Goal: Navigation & Orientation: Find specific page/section

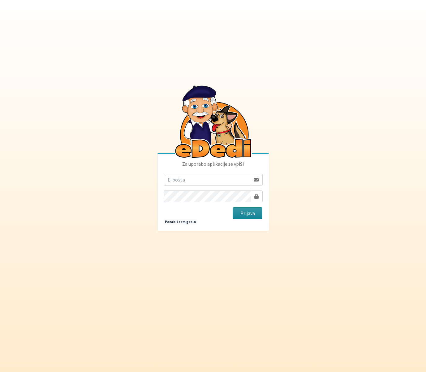
type input "kaja.lesar@gmail.com"
click at [243, 211] on button "Prijava" at bounding box center [248, 213] width 30 height 12
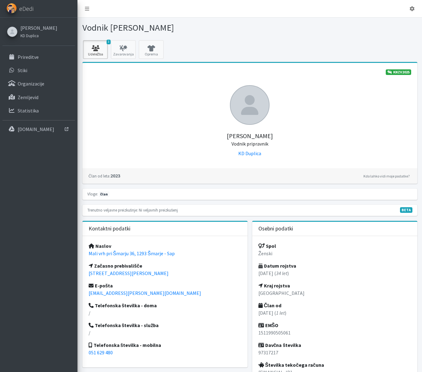
click at [98, 51] on link "3 Udeležba" at bounding box center [95, 49] width 25 height 19
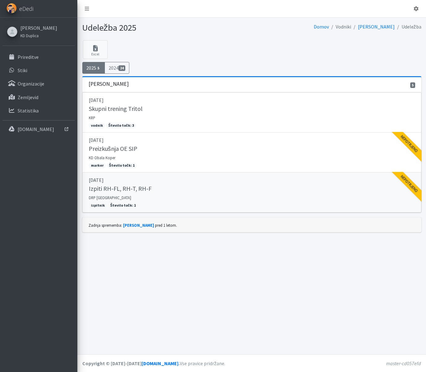
click at [193, 192] on div "Izpiti RH-FL, RH-T, RH-F" at bounding box center [252, 189] width 326 height 9
click at [33, 8] on span "eDedi" at bounding box center [26, 8] width 14 height 9
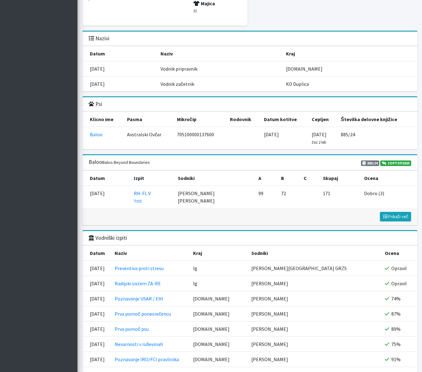
scroll to position [622, 0]
